Goal: Find specific page/section: Find specific page/section

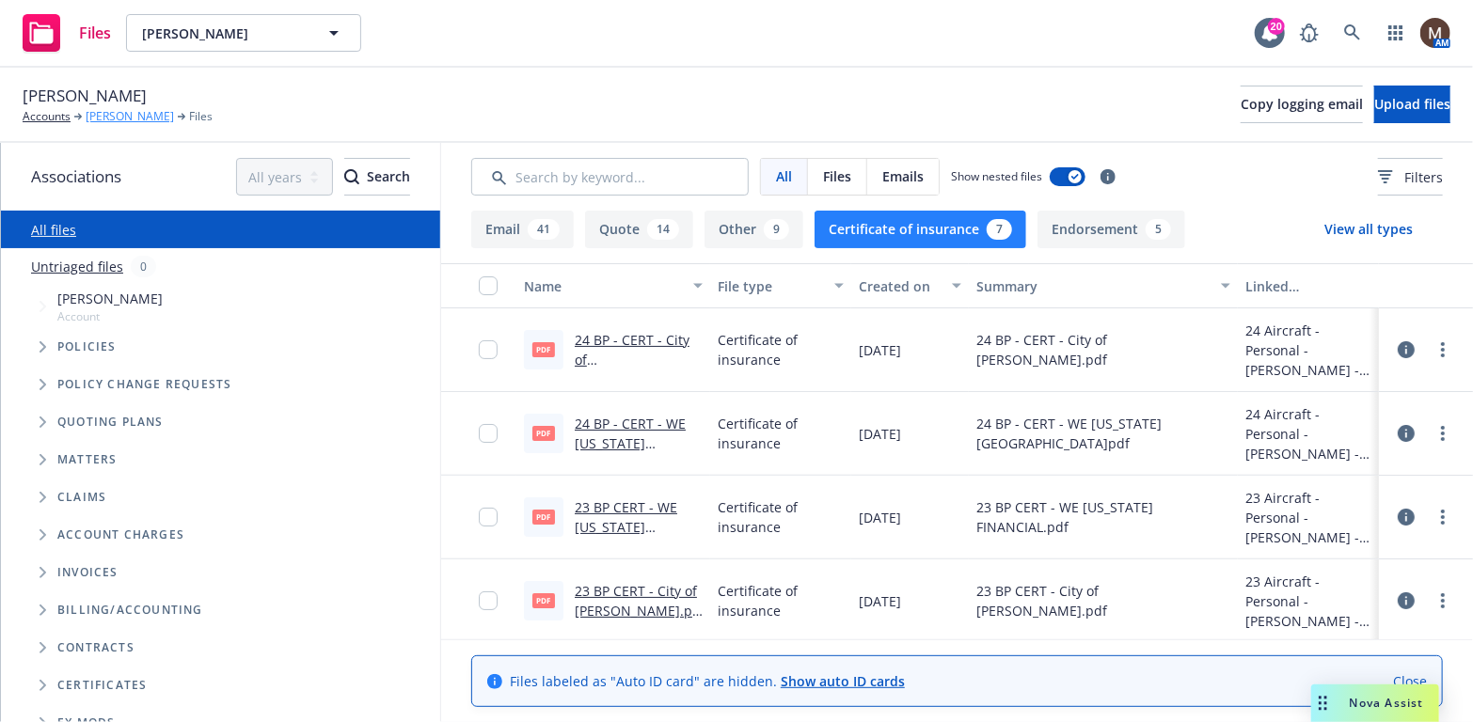
click at [107, 112] on link "[PERSON_NAME]" at bounding box center [130, 116] width 88 height 17
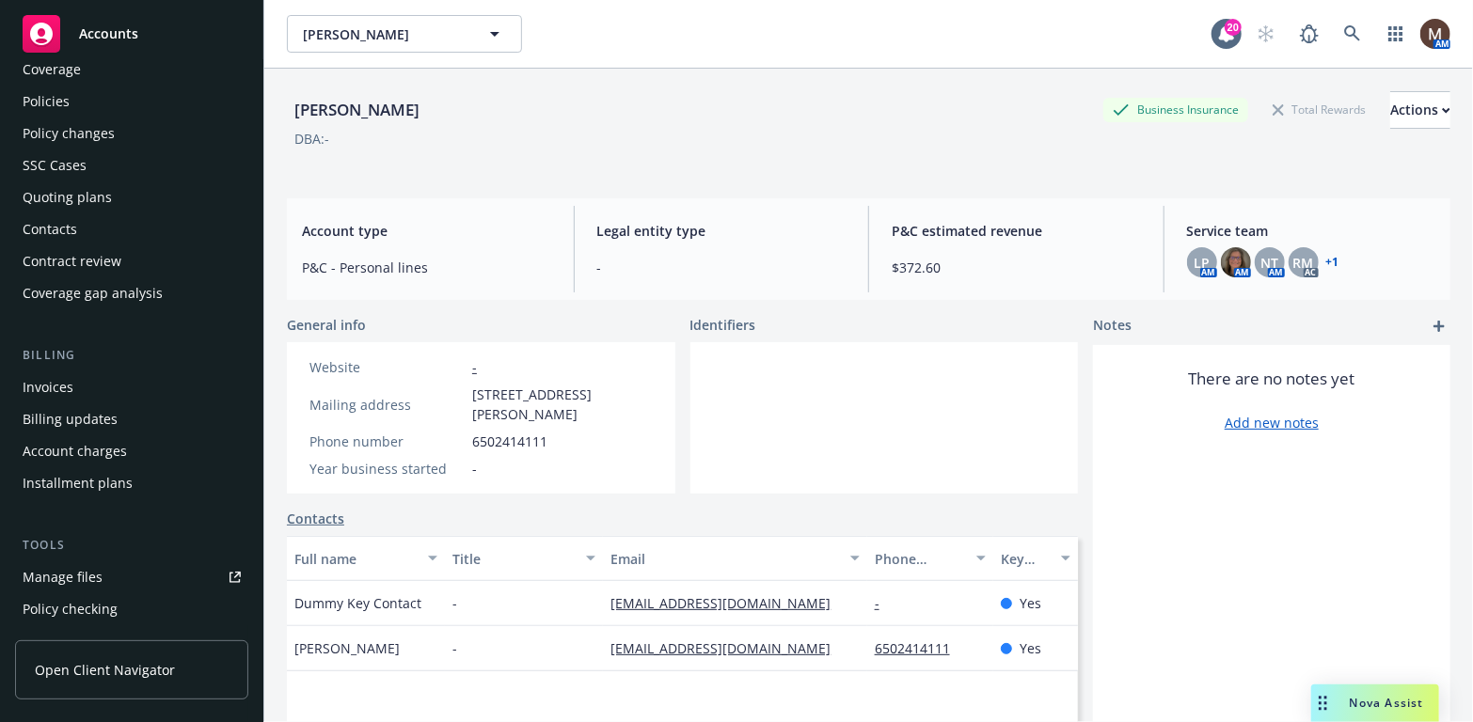
scroll to position [94, 0]
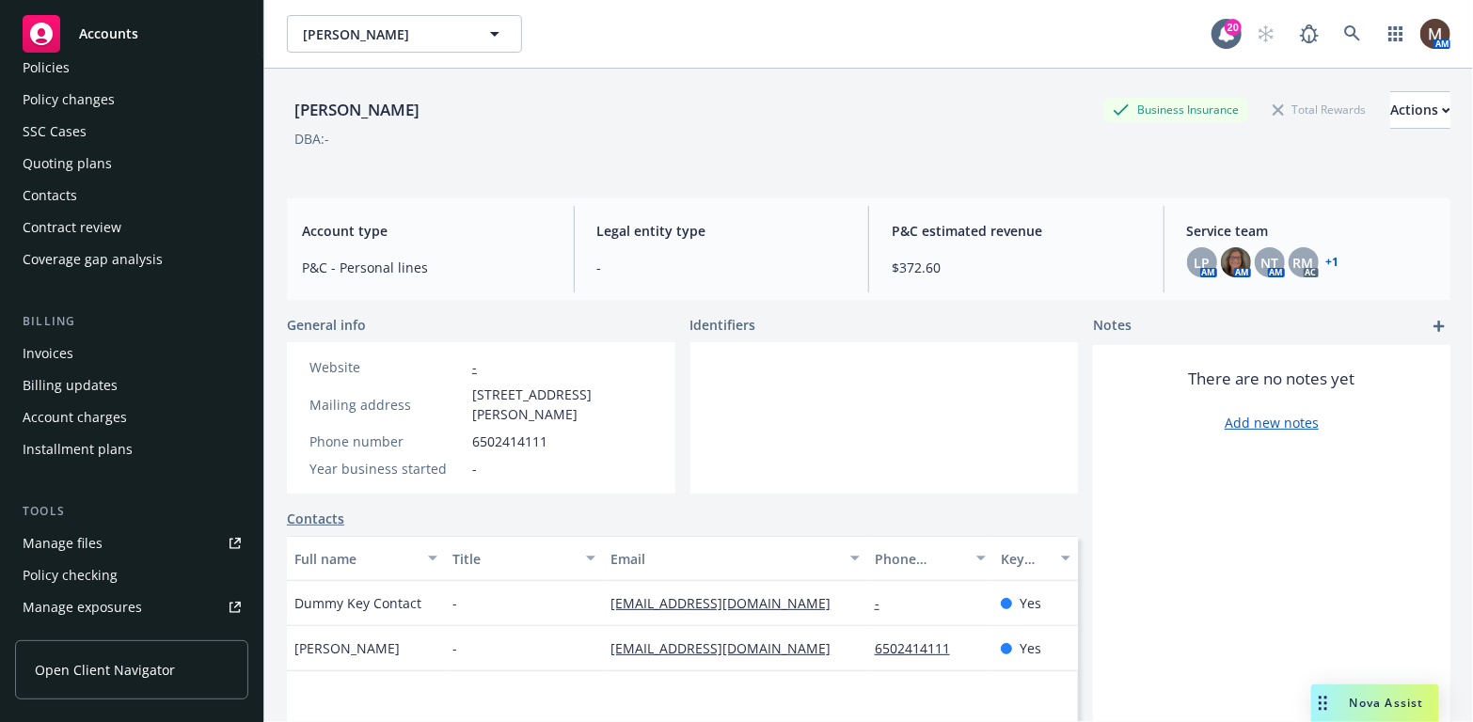
click at [102, 546] on link "Manage files" at bounding box center [131, 544] width 233 height 30
